Goal: Book appointment/travel/reservation

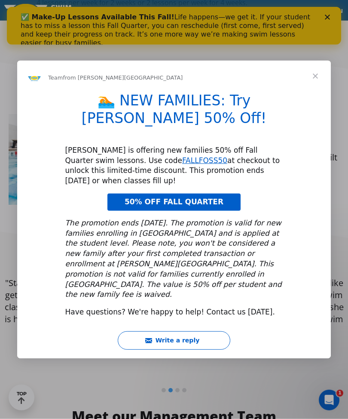
scroll to position [488, 0]
click at [307, 92] on span "Close" at bounding box center [315, 76] width 31 height 31
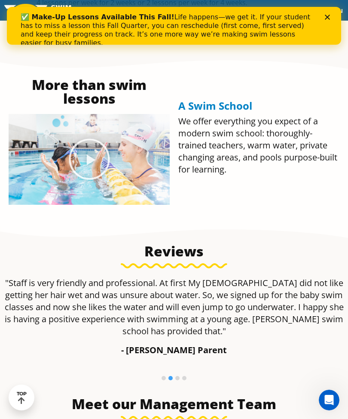
click at [325, 18] on icon "Close" at bounding box center [327, 16] width 5 height 5
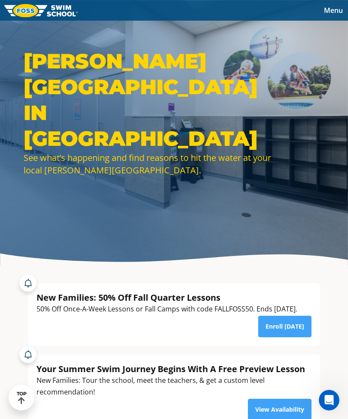
scroll to position [0, 0]
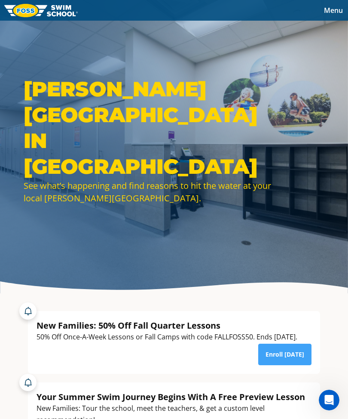
click at [328, 11] on span "Menu" at bounding box center [333, 10] width 19 height 9
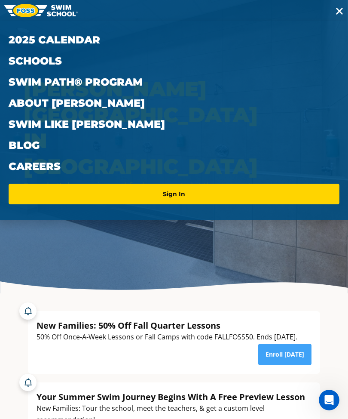
click at [23, 60] on link "Schools" at bounding box center [174, 60] width 331 height 21
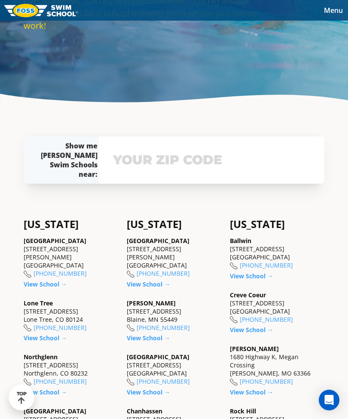
click at [132, 172] on input "text" at bounding box center [212, 159] width 202 height 25
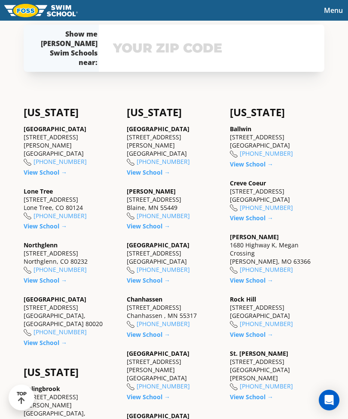
scroll to position [300, 0]
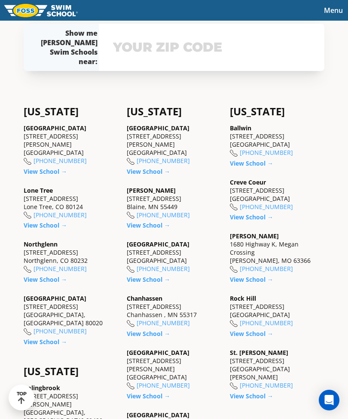
type input "60561"
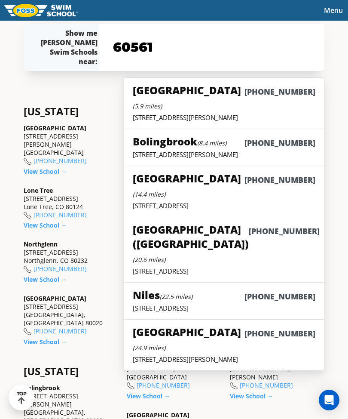
click at [164, 113] on div "Western Springs (5.9 miles) (708) 765-4010" at bounding box center [224, 98] width 183 height 30
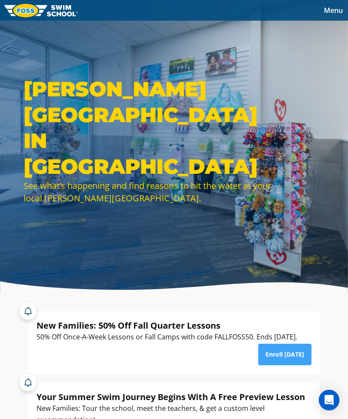
click at [331, 16] on button "Menu" at bounding box center [333, 10] width 29 height 13
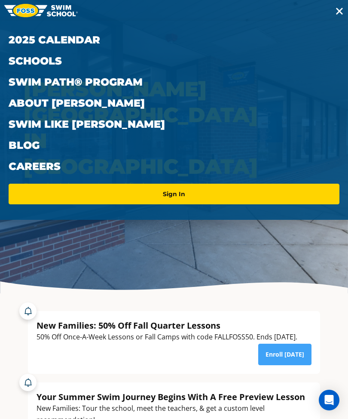
click at [57, 11] on img at bounding box center [41, 10] width 74 height 13
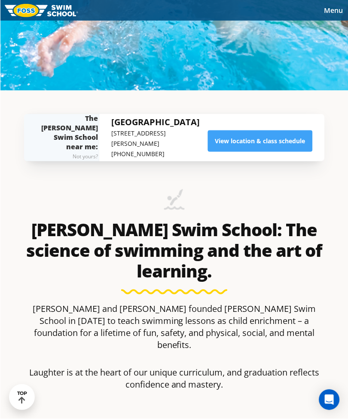
scroll to position [330, 0]
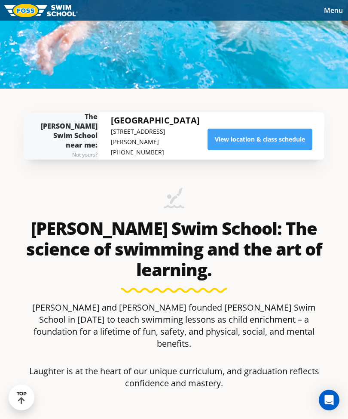
click at [237, 150] on link "View location & class schedule" at bounding box center [260, 140] width 105 height 22
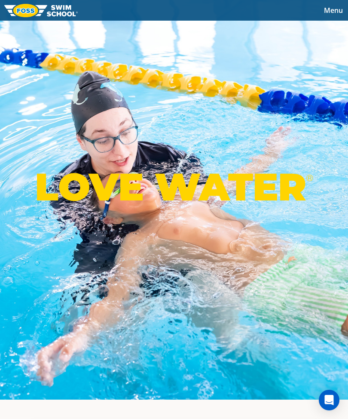
scroll to position [21, 0]
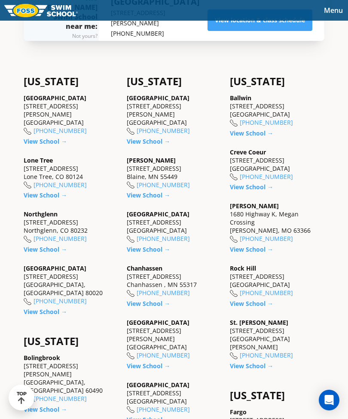
scroll to position [331, 0]
